Goal: Task Accomplishment & Management: Manage account settings

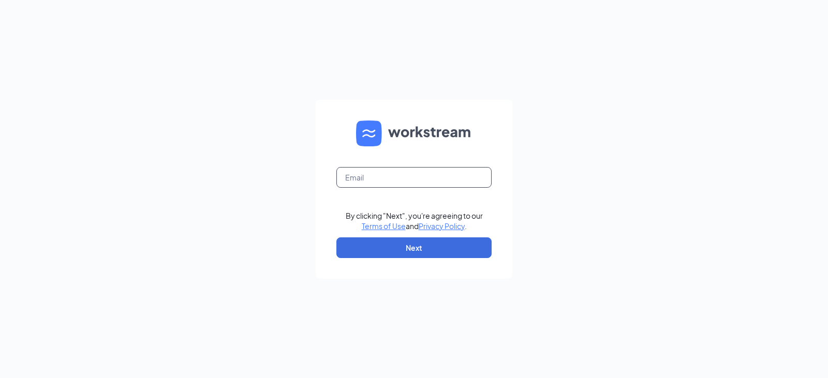
click at [458, 181] on input "text" at bounding box center [413, 177] width 155 height 21
type input "[EMAIL_ADDRESS][DOMAIN_NAME]"
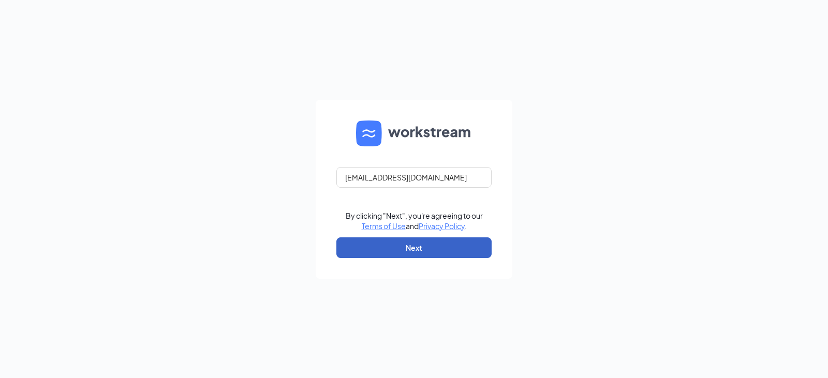
click at [443, 249] on button "Next" at bounding box center [413, 247] width 155 height 21
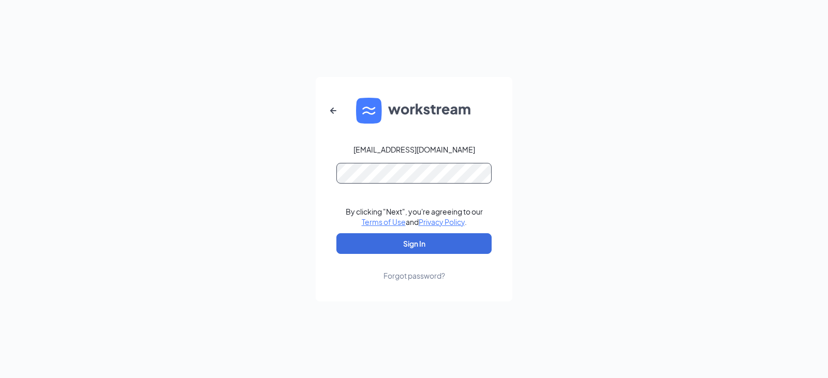
click at [336, 233] on button "Sign In" at bounding box center [413, 243] width 155 height 21
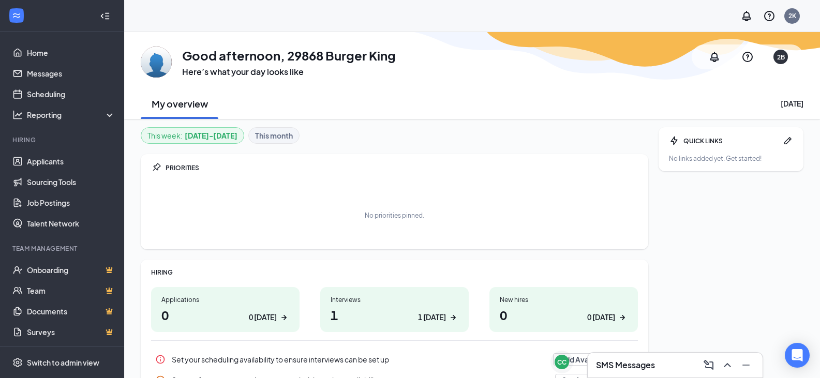
click at [635, 89] on div "My overview [DATE]" at bounding box center [472, 103] width 663 height 31
click at [56, 86] on link "Scheduling" at bounding box center [71, 94] width 88 height 21
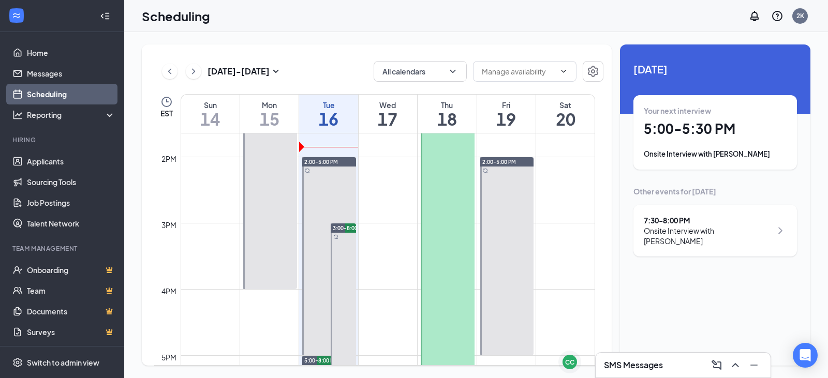
scroll to position [871, 0]
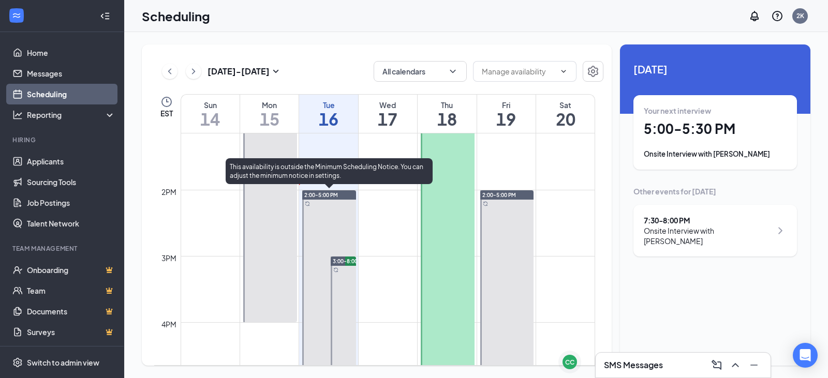
click at [334, 217] on div at bounding box center [329, 289] width 54 height 198
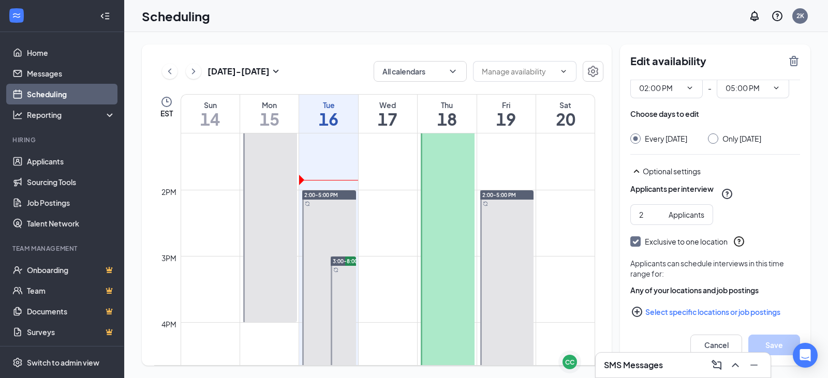
scroll to position [52, 0]
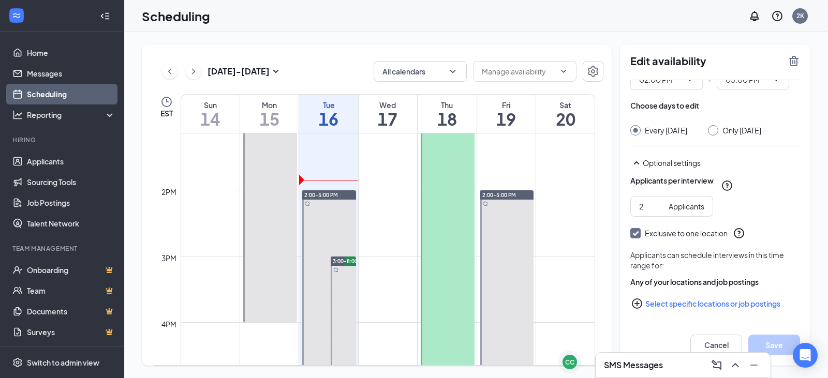
click at [671, 329] on div "Cancel Save" at bounding box center [715, 344] width 190 height 41
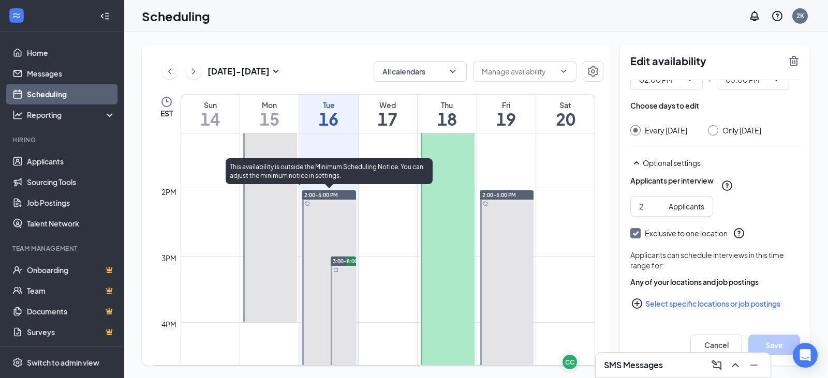
click at [339, 203] on div at bounding box center [329, 289] width 54 height 198
click at [336, 201] on div at bounding box center [329, 289] width 54 height 198
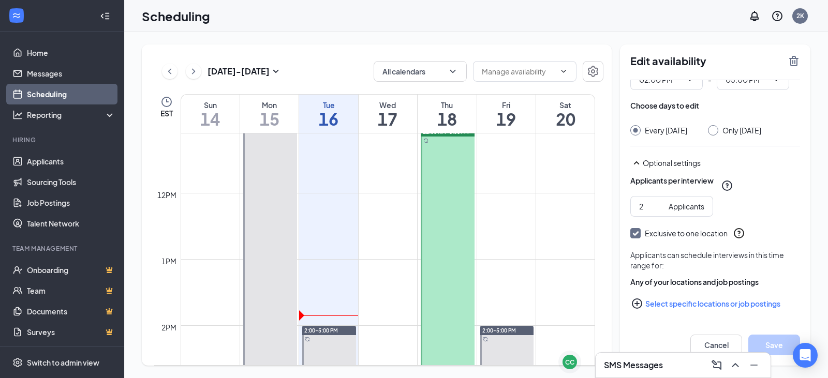
scroll to position [716, 0]
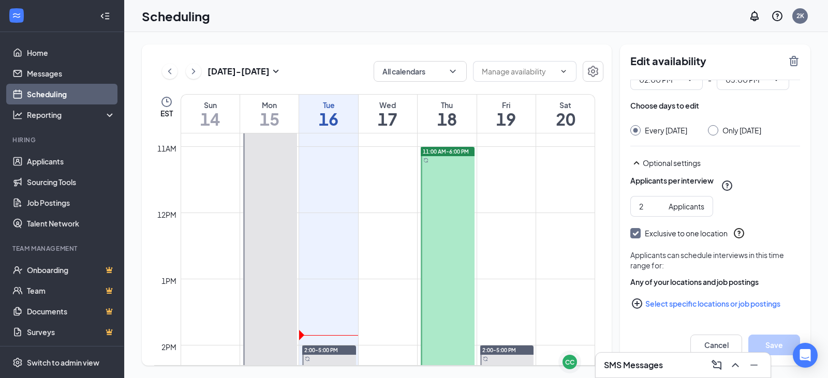
click at [664, 325] on div "Cancel Save" at bounding box center [715, 344] width 190 height 41
click at [794, 61] on icon "TrashOutline" at bounding box center [793, 61] width 12 height 12
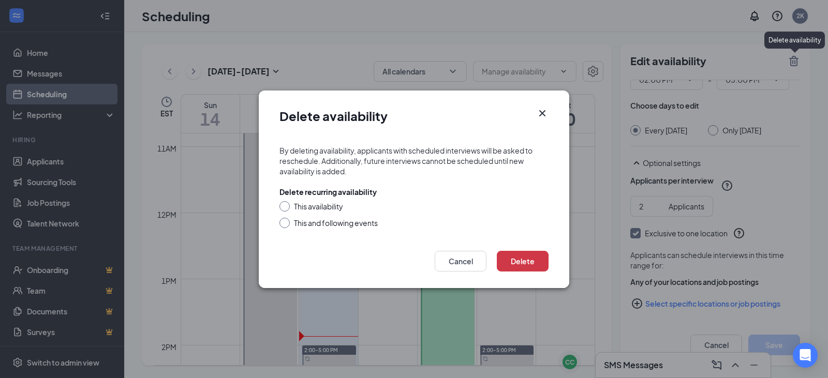
click at [329, 224] on div "This and following events" at bounding box center [336, 223] width 84 height 10
click at [287, 224] on input "This and following events" at bounding box center [282, 221] width 7 height 7
radio input "true"
click at [542, 258] on button "Delete" at bounding box center [523, 261] width 52 height 21
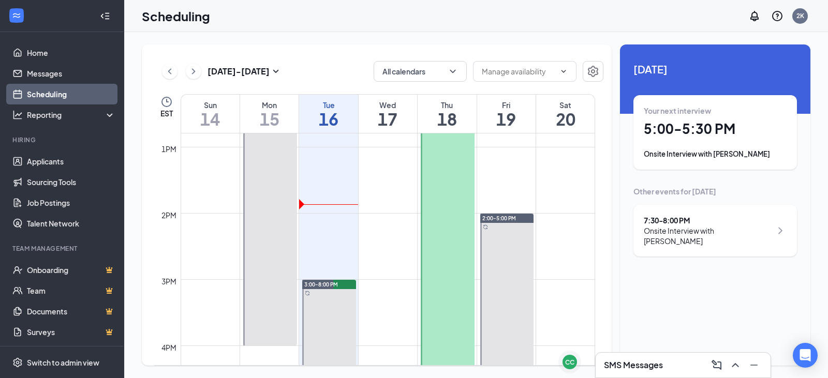
scroll to position [871, 0]
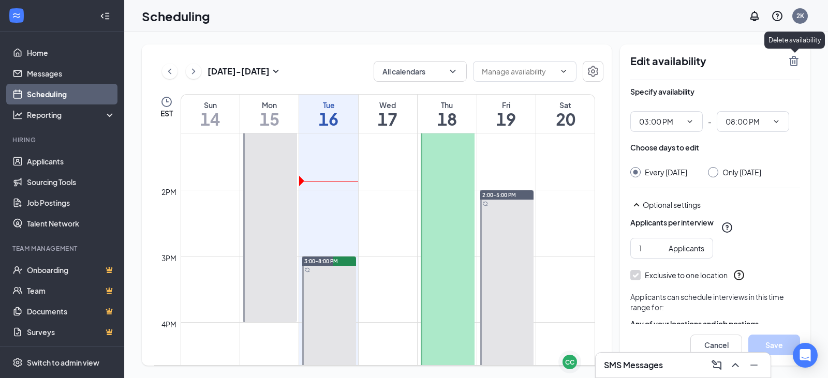
click at [794, 61] on icon "TrashOutline" at bounding box center [793, 61] width 9 height 10
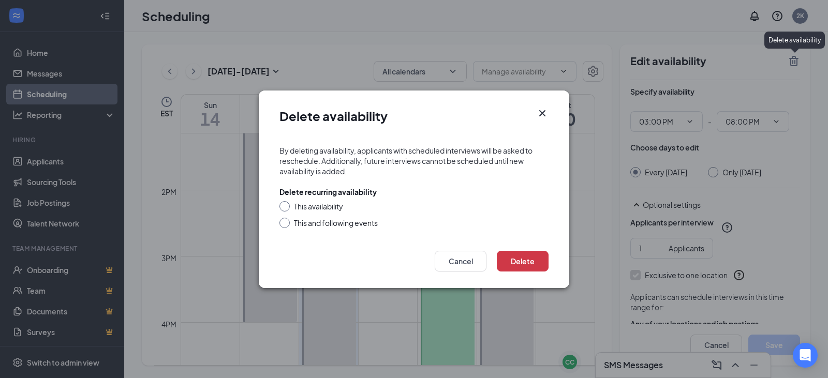
click at [322, 209] on div "This availability" at bounding box center [318, 206] width 49 height 10
click at [287, 208] on input "This availability" at bounding box center [282, 204] width 7 height 7
radio input "true"
click at [328, 221] on div "This and following events" at bounding box center [336, 223] width 84 height 10
click at [287, 221] on input "This and following events" at bounding box center [282, 221] width 7 height 7
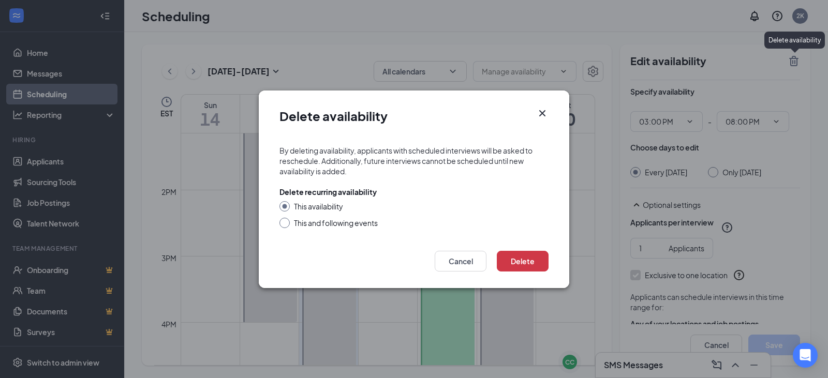
radio input "true"
radio input "false"
click at [527, 258] on button "Delete" at bounding box center [523, 261] width 52 height 21
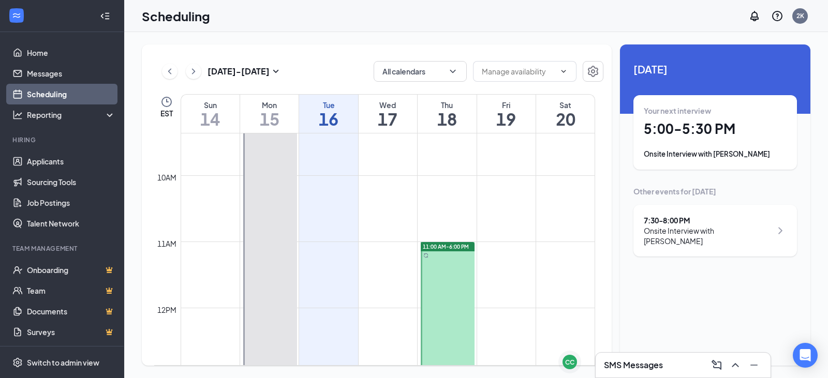
scroll to position [626, 0]
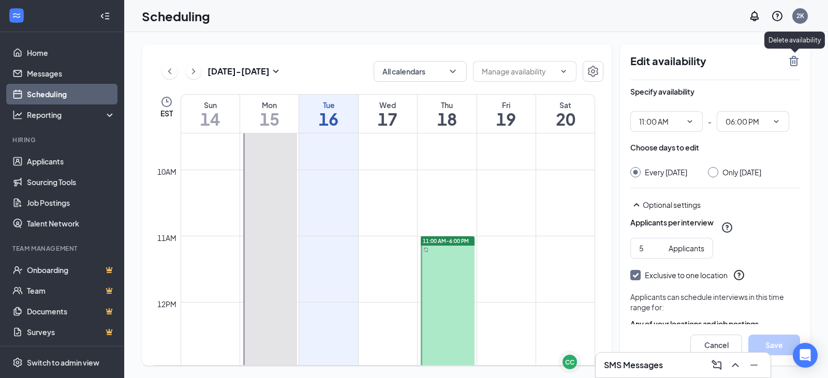
click at [796, 61] on icon "TrashOutline" at bounding box center [793, 61] width 12 height 12
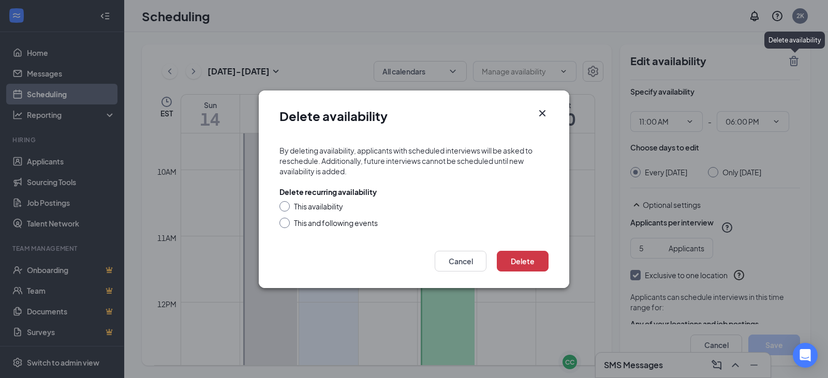
click at [322, 221] on div "This and following events" at bounding box center [336, 223] width 84 height 10
click at [287, 221] on input "This and following events" at bounding box center [282, 221] width 7 height 7
radio input "true"
click at [531, 270] on button "Delete" at bounding box center [523, 261] width 52 height 21
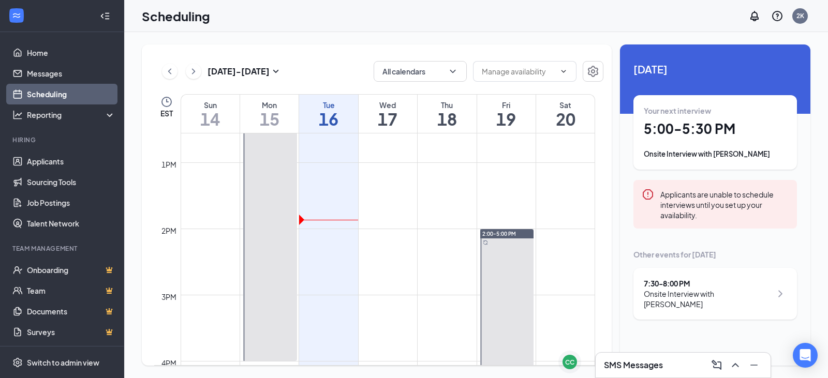
scroll to position [833, 0]
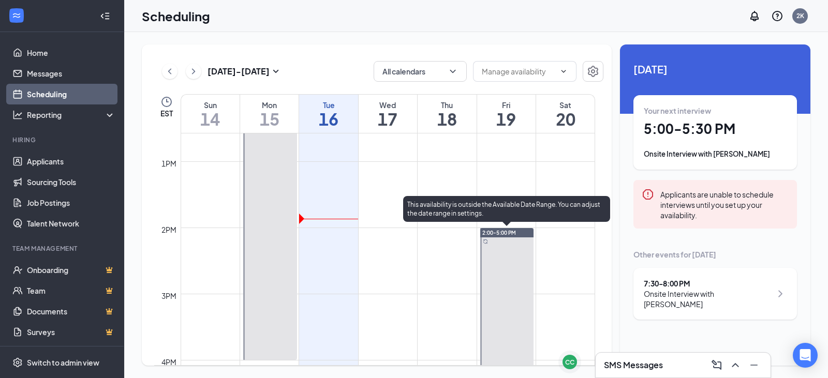
click at [498, 274] on div at bounding box center [507, 327] width 54 height 198
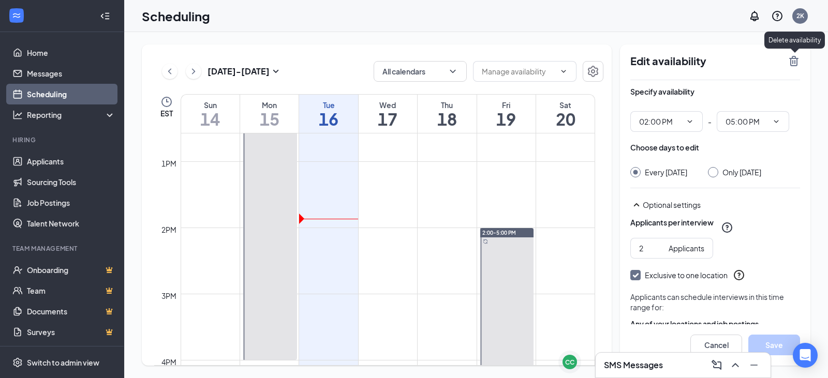
click at [794, 61] on icon "TrashOutline" at bounding box center [793, 61] width 9 height 10
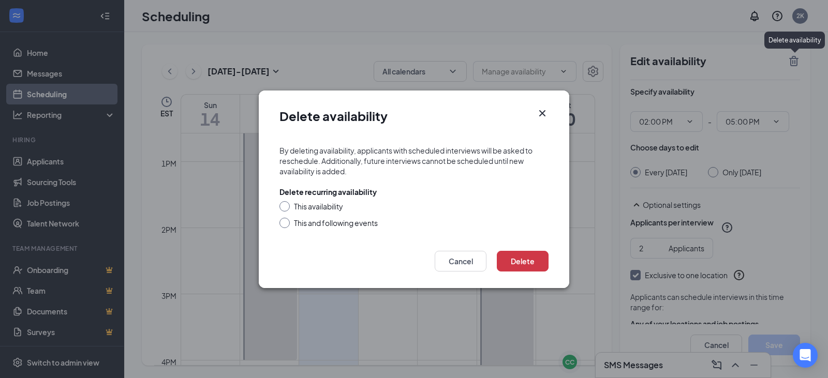
click at [341, 206] on div "This availability" at bounding box center [318, 206] width 49 height 10
click at [287, 206] on input "This availability" at bounding box center [282, 204] width 7 height 7
radio input "true"
click at [517, 262] on button "Delete" at bounding box center [523, 261] width 52 height 21
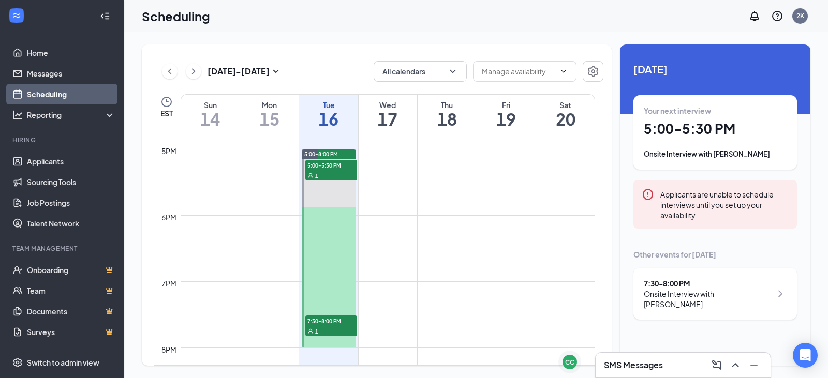
scroll to position [1092, 0]
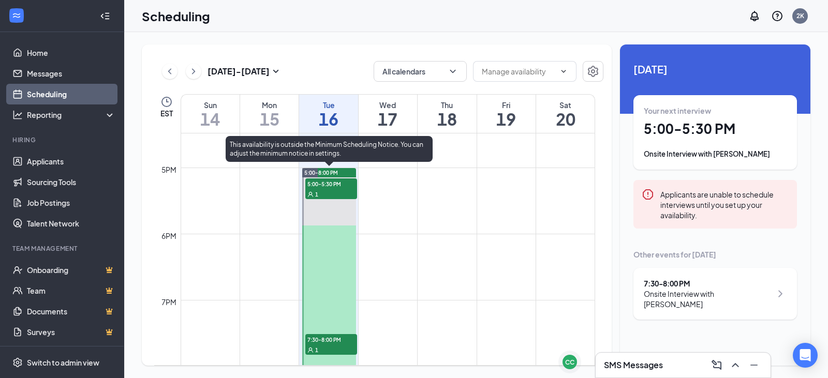
click at [332, 218] on div at bounding box center [329, 267] width 54 height 198
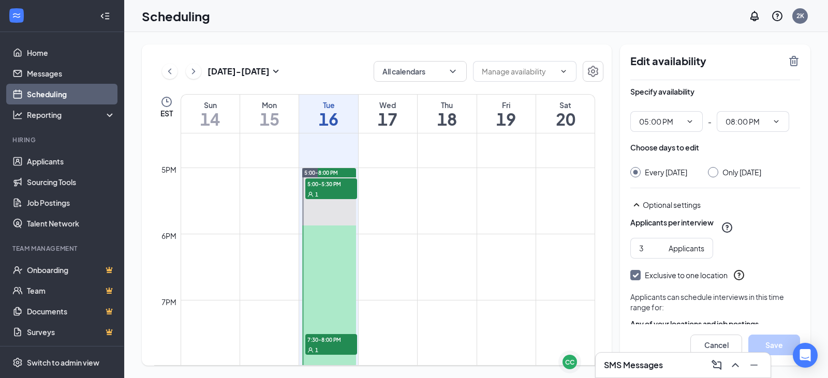
click at [797, 66] on icon "TrashOutline" at bounding box center [793, 61] width 12 height 12
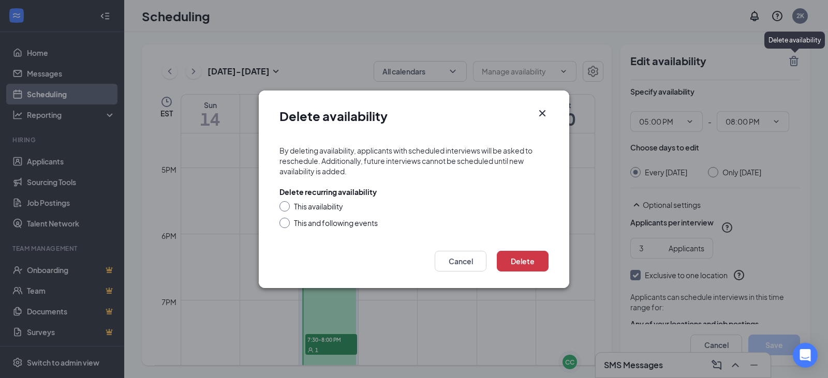
click at [343, 212] on div "This availability This and following events" at bounding box center [413, 214] width 269 height 27
click at [327, 201] on div "This availability" at bounding box center [318, 206] width 49 height 10
click at [287, 201] on input "This availability" at bounding box center [282, 204] width 7 height 7
radio input "true"
click at [540, 261] on button "Delete" at bounding box center [523, 261] width 52 height 21
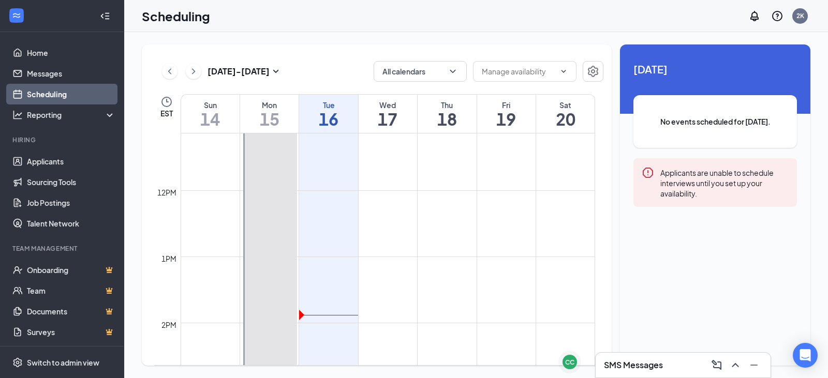
scroll to position [737, 0]
click at [270, 73] on h3 "Sep 14 - Sep 20" at bounding box center [238, 71] width 62 height 11
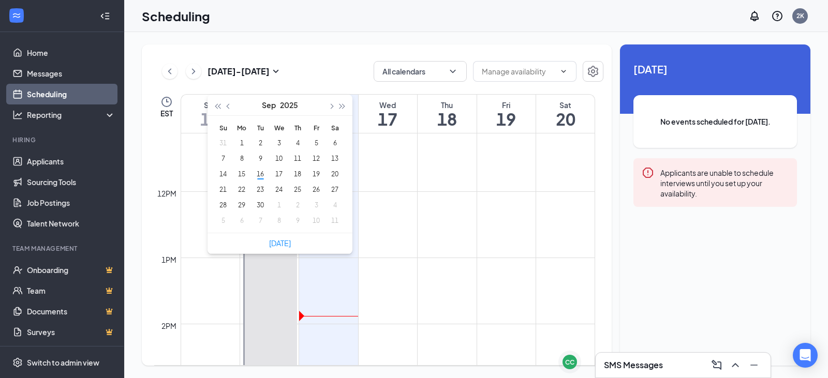
type input "2025-10-08"
type input "2025-09-22"
click at [243, 186] on div "22" at bounding box center [241, 190] width 12 height 12
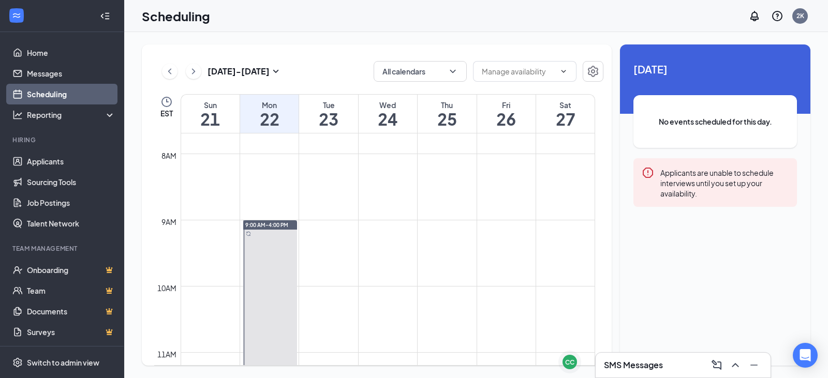
scroll to position [509, 0]
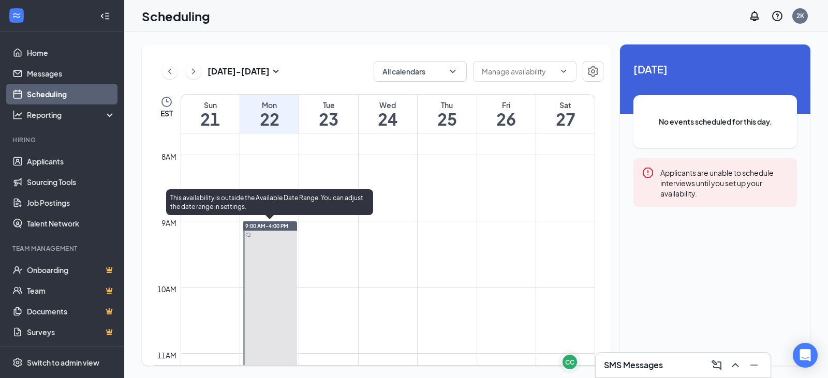
click at [273, 230] on div "9:00 AM-4:00 PM" at bounding box center [270, 225] width 54 height 9
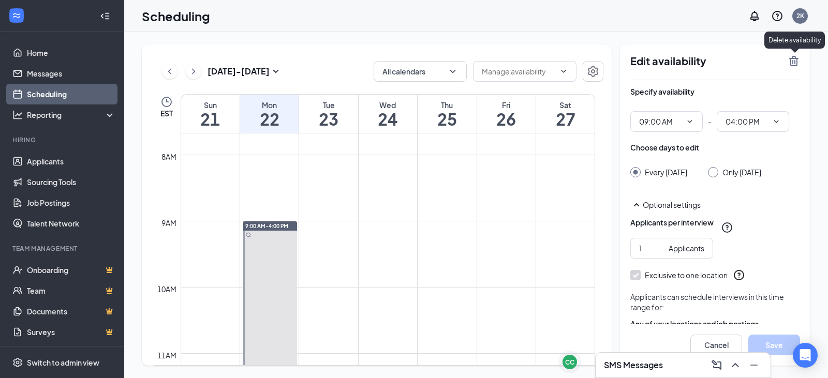
click at [792, 62] on icon "TrashOutline" at bounding box center [793, 61] width 9 height 10
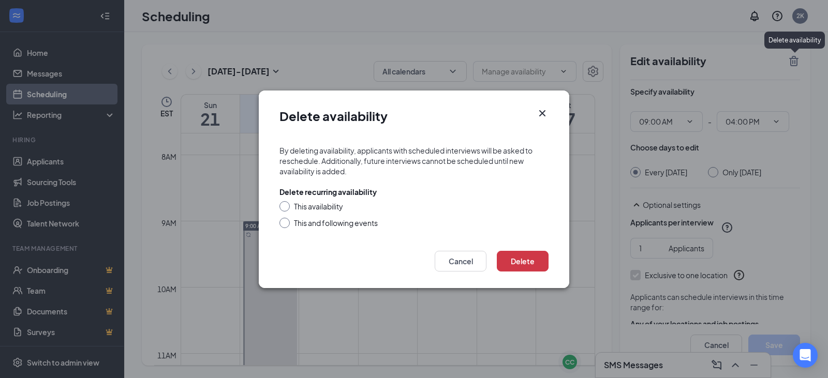
click at [341, 227] on div "This and following events" at bounding box center [336, 223] width 84 height 10
click at [287, 225] on input "This and following events" at bounding box center [282, 221] width 7 height 7
radio input "true"
click at [531, 261] on button "Delete" at bounding box center [523, 261] width 52 height 21
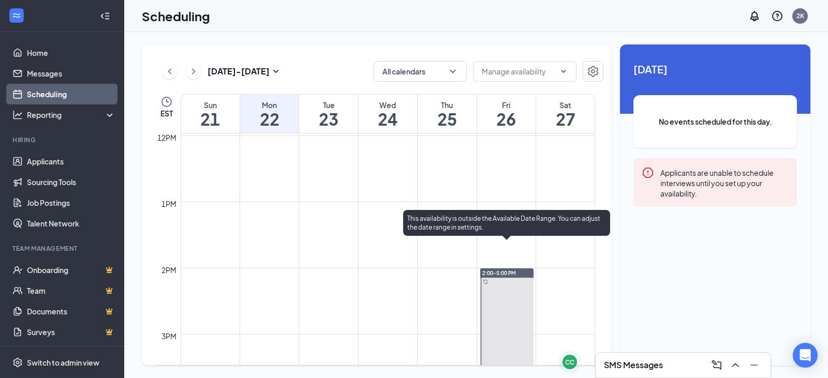
scroll to position [767, 0]
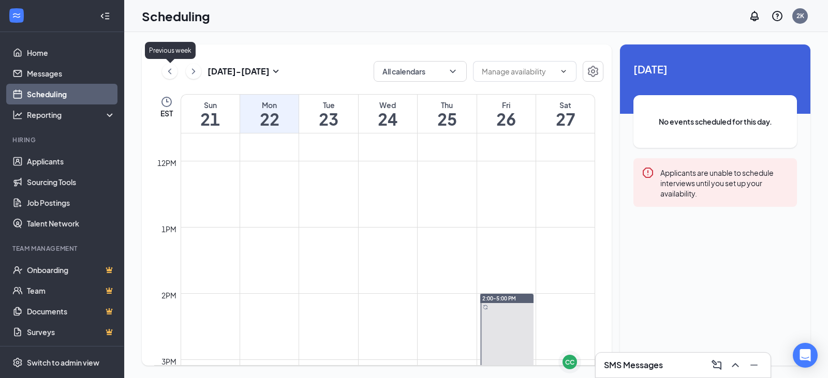
click at [173, 72] on icon "ChevronLeft" at bounding box center [170, 71] width 10 height 12
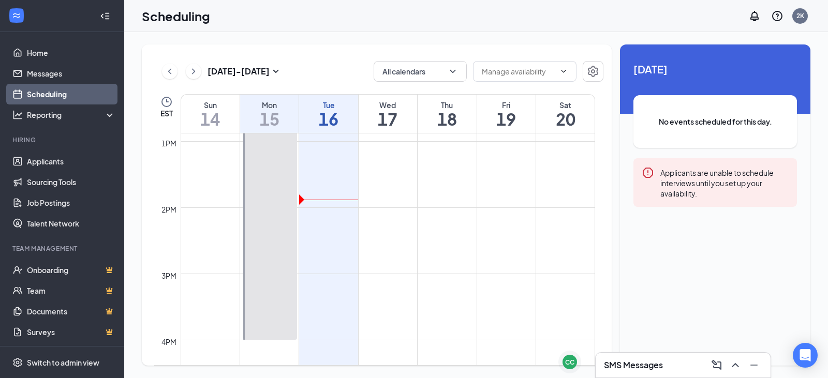
scroll to position [840, 0]
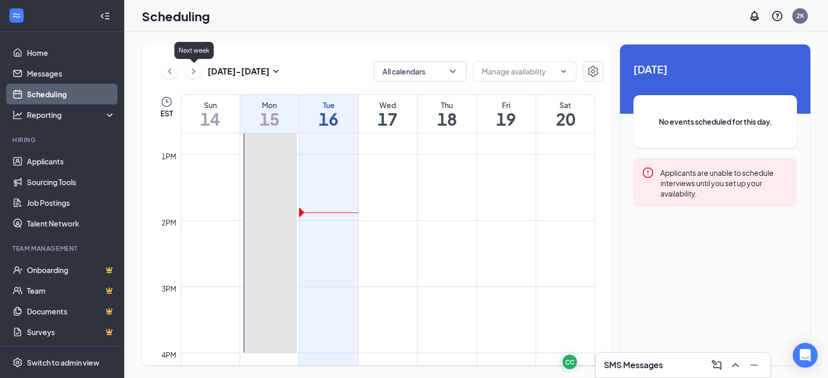
click at [193, 75] on icon "ChevronRight" at bounding box center [193, 71] width 10 height 12
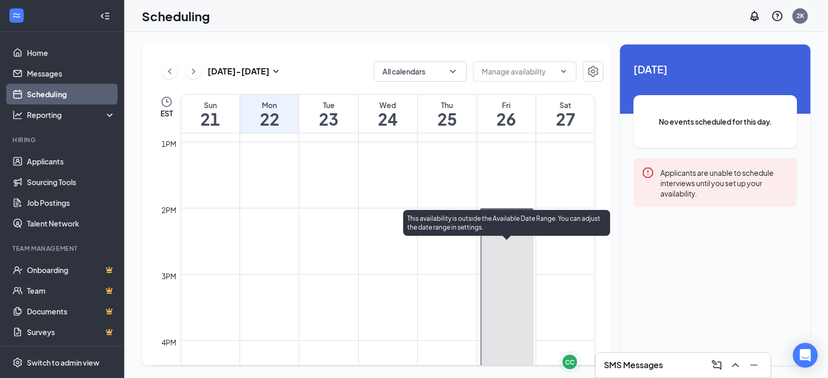
scroll to position [871, 0]
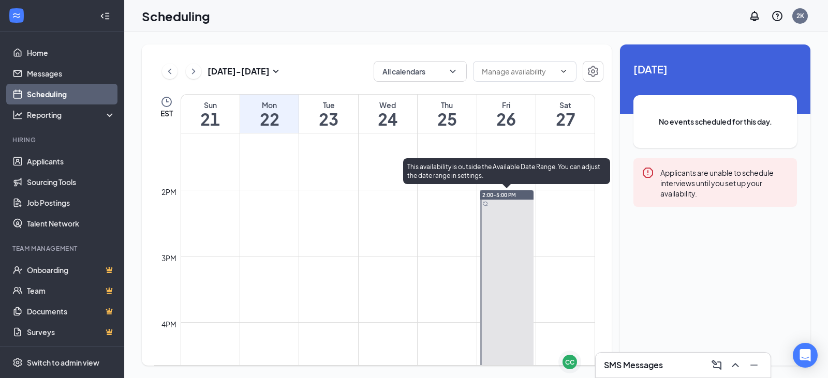
click at [511, 193] on span "2:00-5:00 PM" at bounding box center [499, 194] width 34 height 7
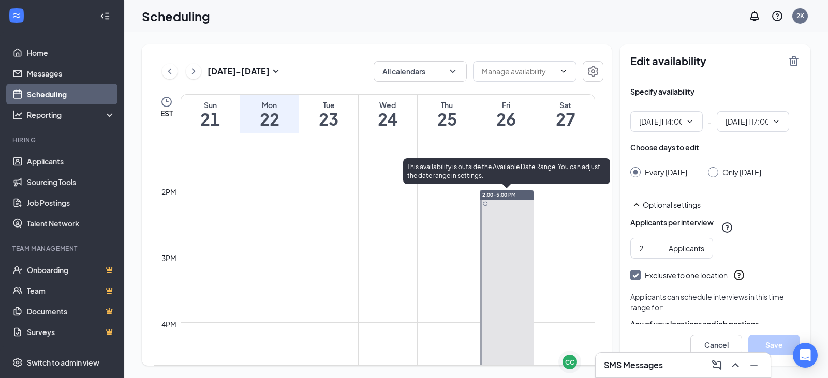
type input "02:00 PM"
type input "05:00 PM"
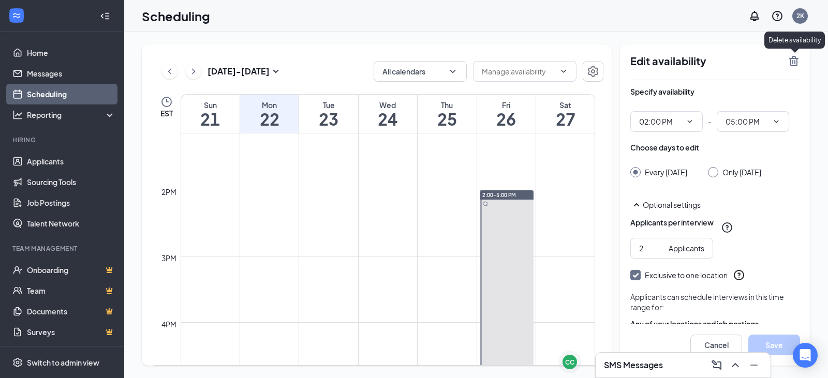
click at [793, 62] on icon "TrashOutline" at bounding box center [793, 61] width 9 height 10
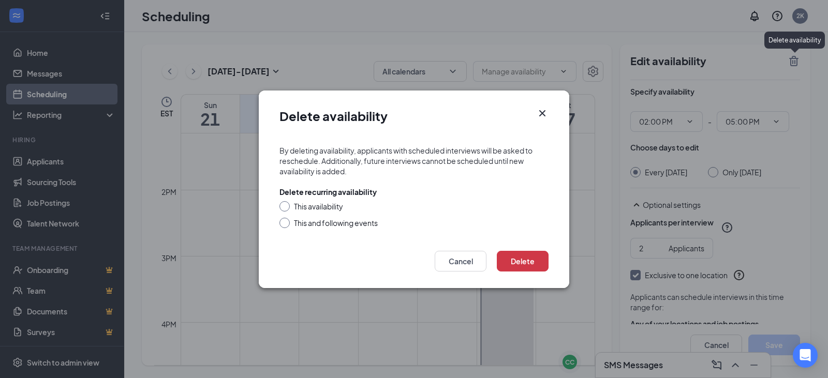
click at [324, 207] on div "This availability" at bounding box center [318, 206] width 49 height 10
click at [287, 207] on input "This availability" at bounding box center [282, 204] width 7 height 7
radio input "true"
click at [334, 219] on div "This and following events" at bounding box center [336, 223] width 84 height 10
click at [287, 219] on input "This and following events" at bounding box center [282, 221] width 7 height 7
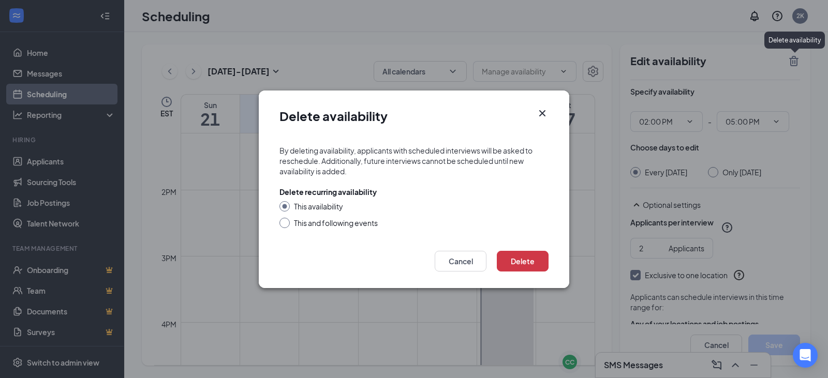
radio input "true"
radio input "false"
click at [534, 265] on button "Delete" at bounding box center [523, 261] width 52 height 21
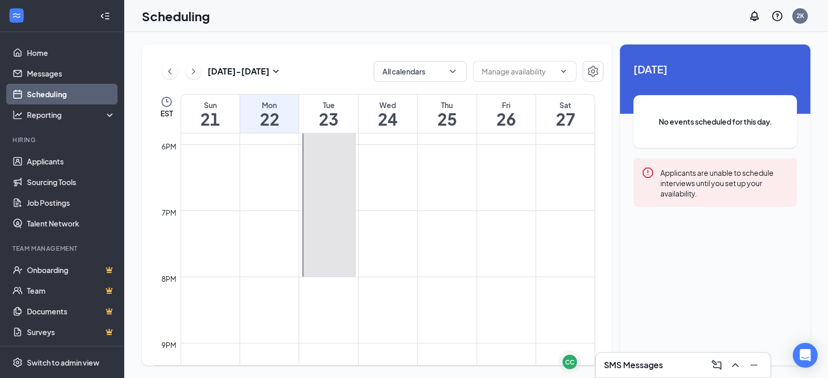
scroll to position [1026, 0]
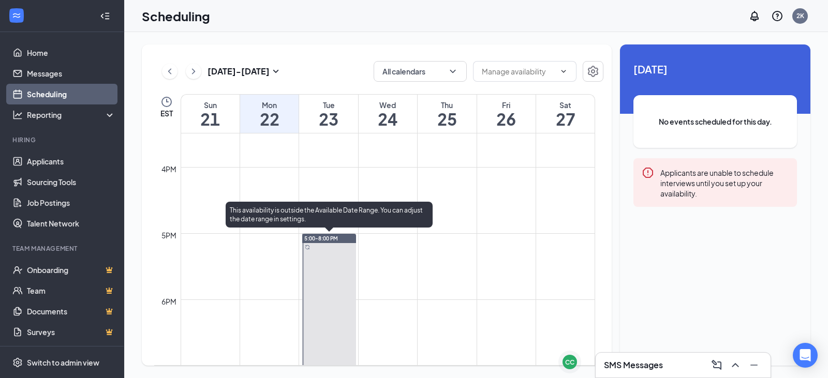
click at [333, 239] on span "5:00-8:00 PM" at bounding box center [321, 238] width 34 height 7
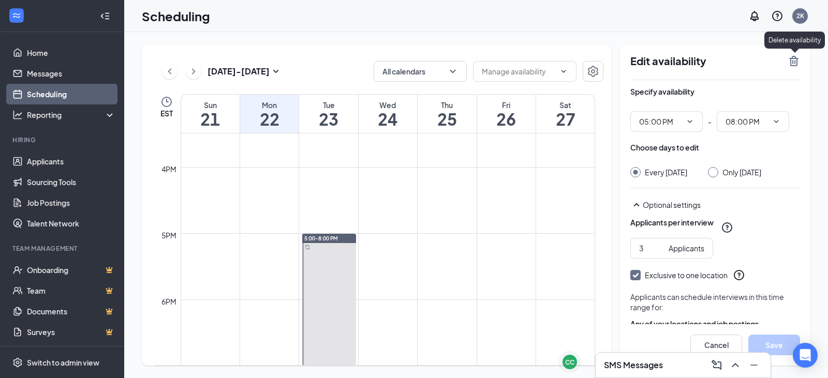
click at [796, 65] on icon "TrashOutline" at bounding box center [793, 61] width 12 height 12
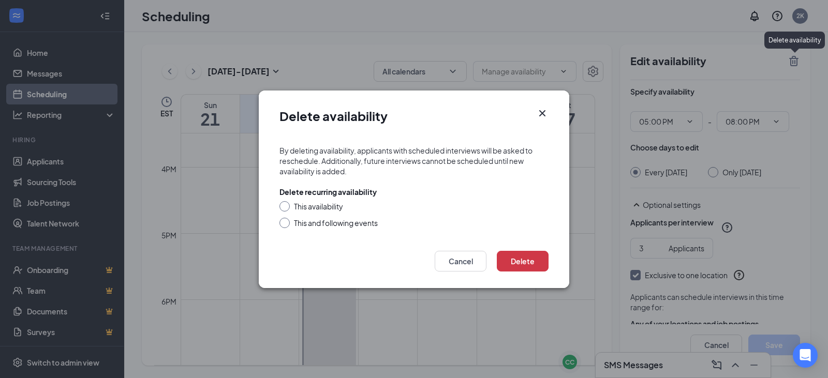
click at [348, 221] on div "This and following events" at bounding box center [336, 223] width 84 height 10
click at [287, 221] on input "This and following events" at bounding box center [282, 221] width 7 height 7
radio input "true"
click at [538, 267] on button "Delete" at bounding box center [523, 261] width 52 height 21
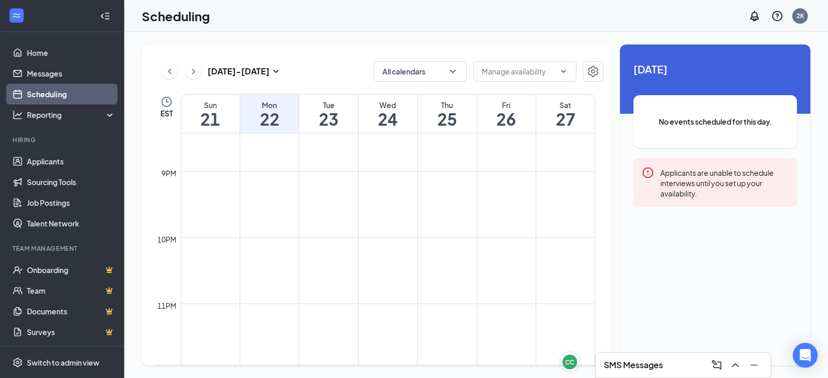
scroll to position [1358, 0]
click at [195, 66] on icon "ChevronRight" at bounding box center [193, 71] width 10 height 12
click at [199, 72] on button at bounding box center [194, 72] width 16 height 16
